Goal: Information Seeking & Learning: Learn about a topic

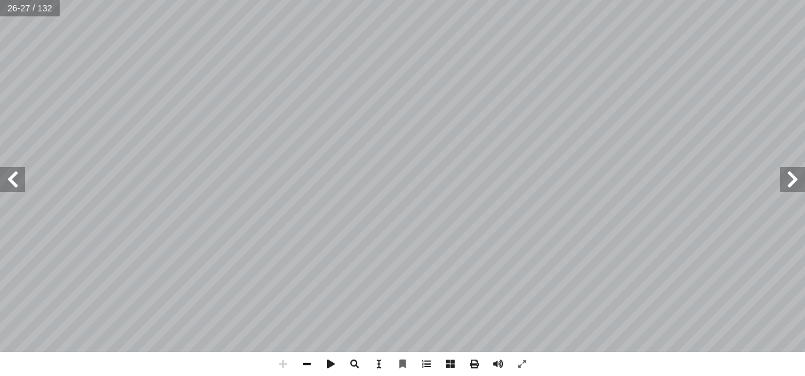
click at [307, 367] on span at bounding box center [307, 364] width 24 height 24
click at [11, 188] on span at bounding box center [12, 179] width 25 height 25
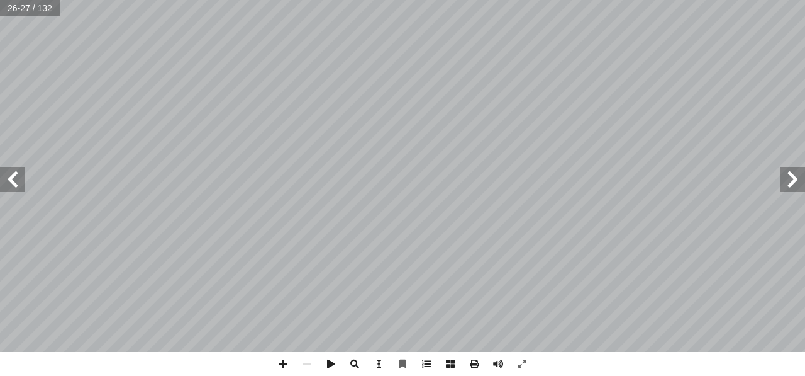
click at [11, 188] on span at bounding box center [12, 179] width 25 height 25
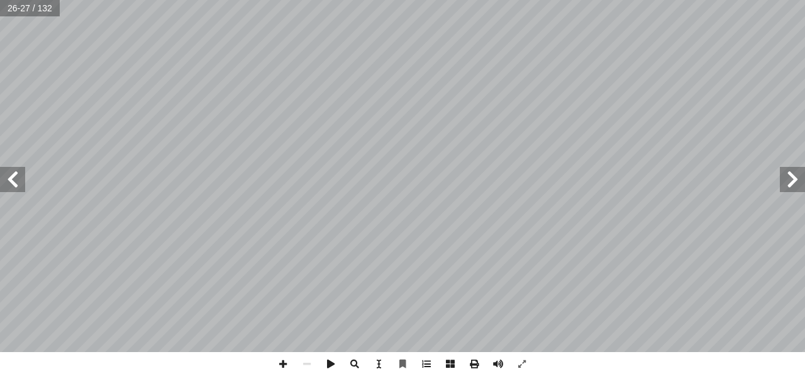
click at [11, 188] on span at bounding box center [12, 179] width 25 height 25
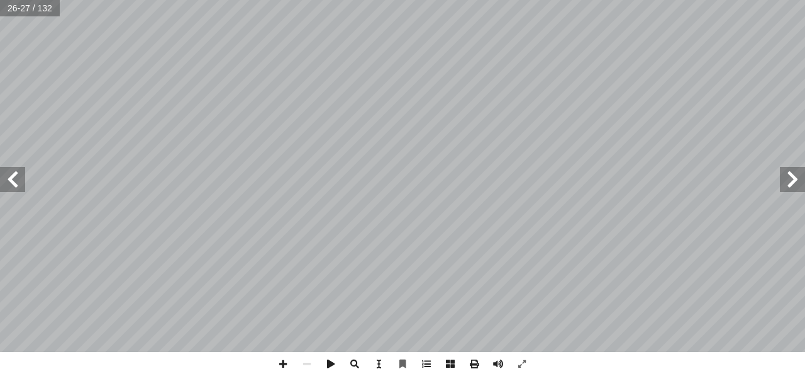
click at [11, 188] on span at bounding box center [12, 179] width 25 height 25
